Goal: Task Accomplishment & Management: Manage account settings

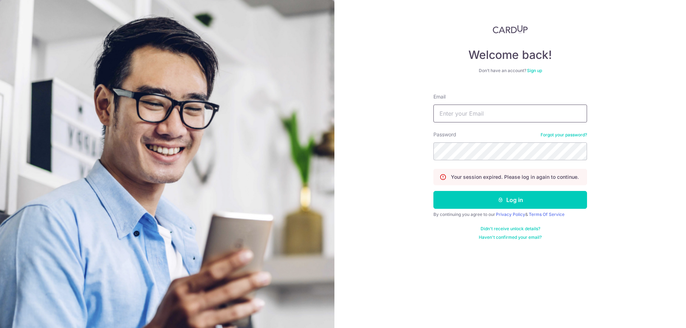
click at [500, 113] on input "Email" at bounding box center [511, 114] width 154 height 18
type input "DAR1US@OUTLOOK.SG"
click at [499, 208] on button "Log in" at bounding box center [511, 200] width 154 height 18
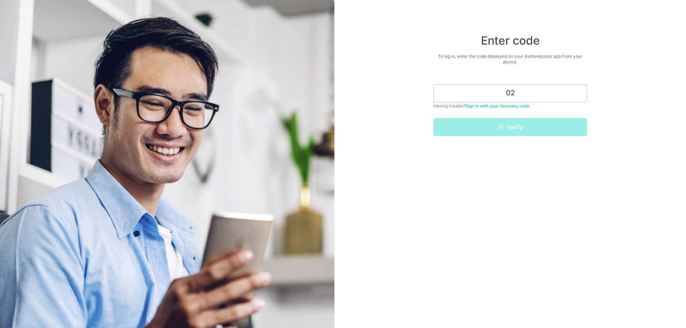
type input "0"
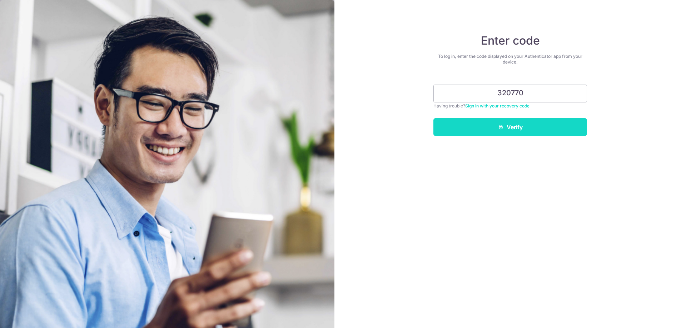
type input "320770"
click at [547, 133] on button "Verify" at bounding box center [511, 127] width 154 height 18
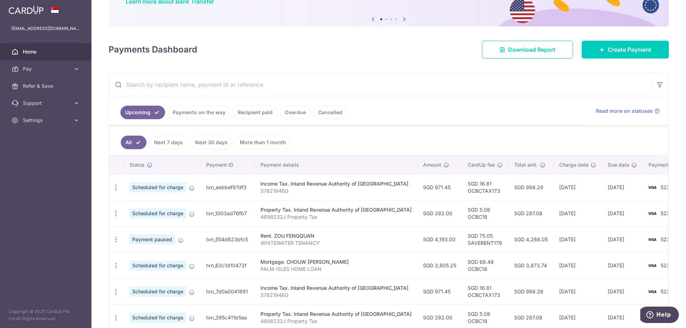
scroll to position [71, 0]
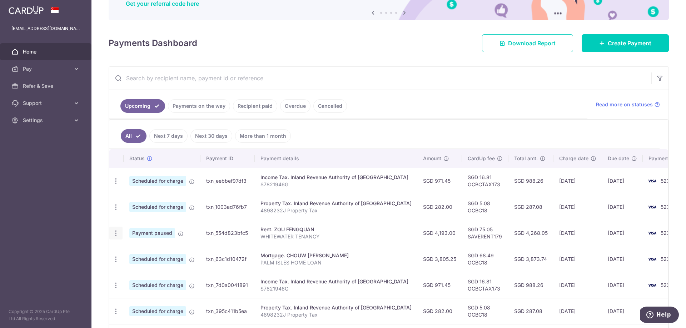
click at [117, 234] on icon "button" at bounding box center [116, 234] width 8 height 8
click at [156, 269] on span "Cancel payment" at bounding box center [154, 270] width 48 height 9
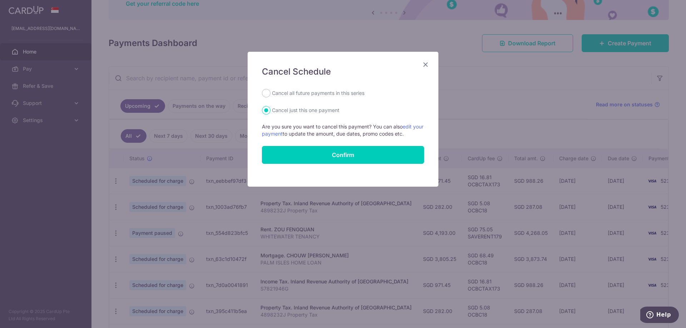
click at [276, 92] on label "Cancel all future payments in this series" at bounding box center [318, 93] width 93 height 9
click at [271, 92] on input "Cancel all future payments in this series" at bounding box center [266, 93] width 9 height 9
radio input "true"
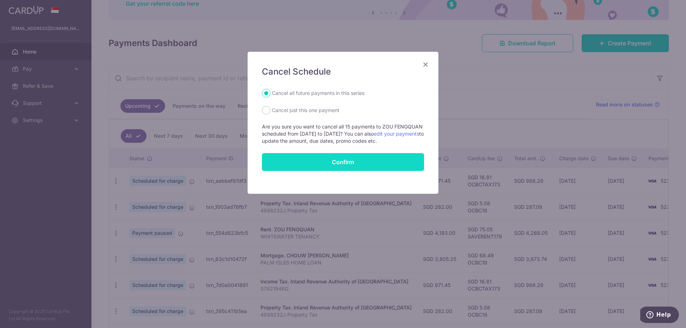
click at [336, 160] on button "Confirm" at bounding box center [343, 162] width 162 height 18
